Goal: Task Accomplishment & Management: Manage account settings

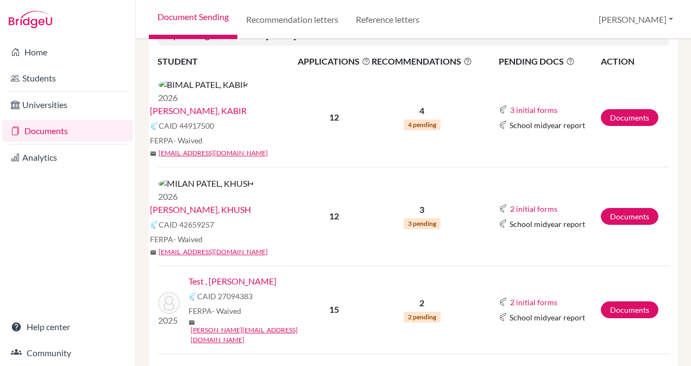
scroll to position [131, 0]
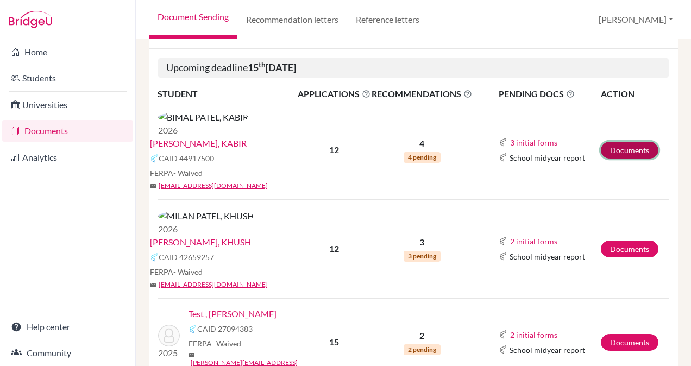
click at [638, 142] on link "Documents" at bounding box center [629, 150] width 58 height 17
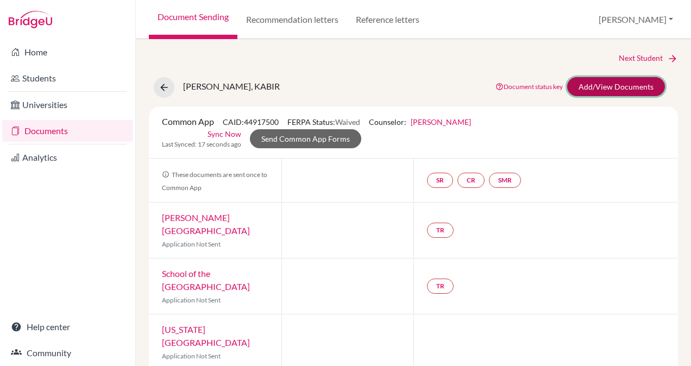
click at [619, 93] on link "Add/View Documents" at bounding box center [616, 86] width 98 height 19
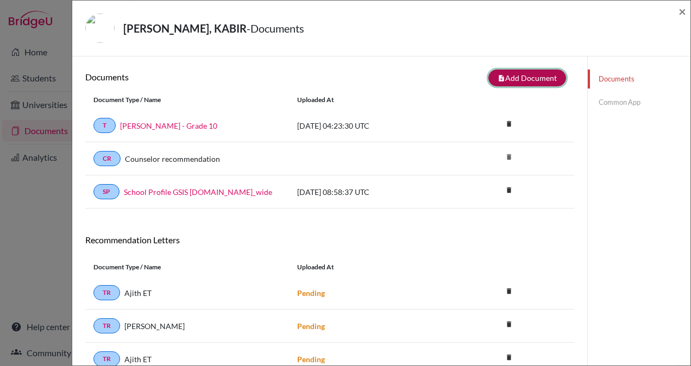
click at [524, 77] on button "note_add Add Document" at bounding box center [527, 77] width 78 height 17
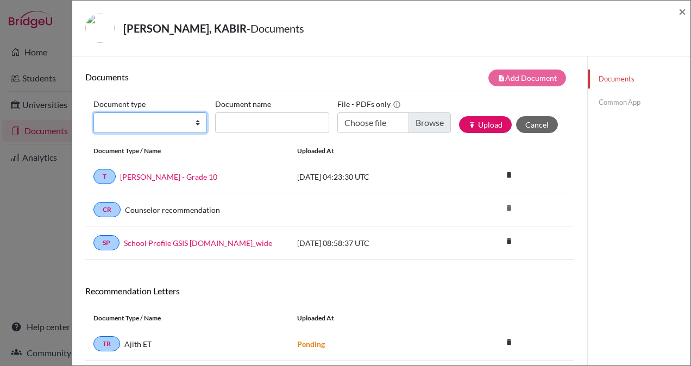
click at [156, 118] on select "Change explanation for Common App reports Counselor recommendation Internationa…" at bounding box center [149, 122] width 113 height 21
click at [207, 85] on div "Documents note_add Add Document" at bounding box center [329, 77] width 489 height 17
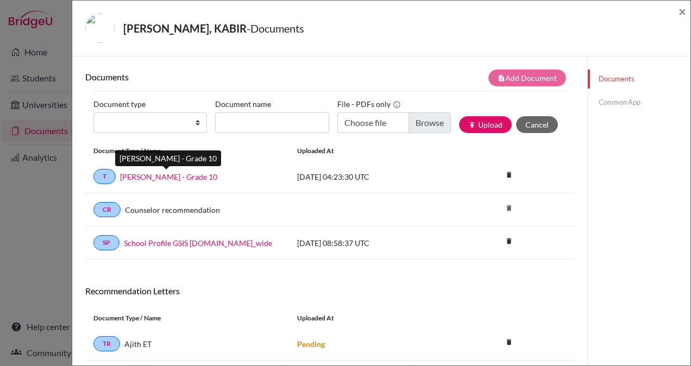
click at [149, 178] on link "Kabir Bimal Patel - Grade 10" at bounding box center [168, 176] width 97 height 11
click at [681, 9] on span "×" at bounding box center [682, 11] width 8 height 16
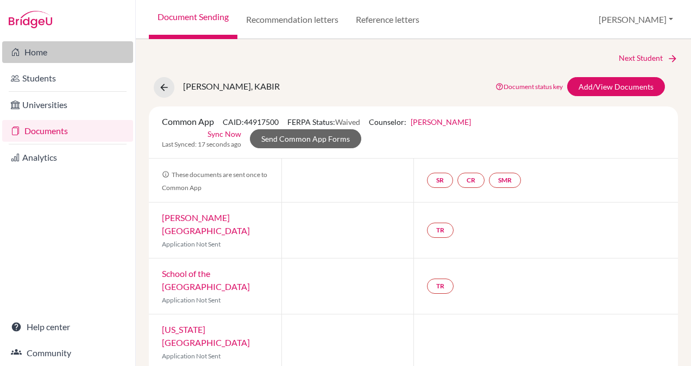
click at [35, 49] on link "Home" at bounding box center [67, 52] width 131 height 22
